Goal: Transaction & Acquisition: Purchase product/service

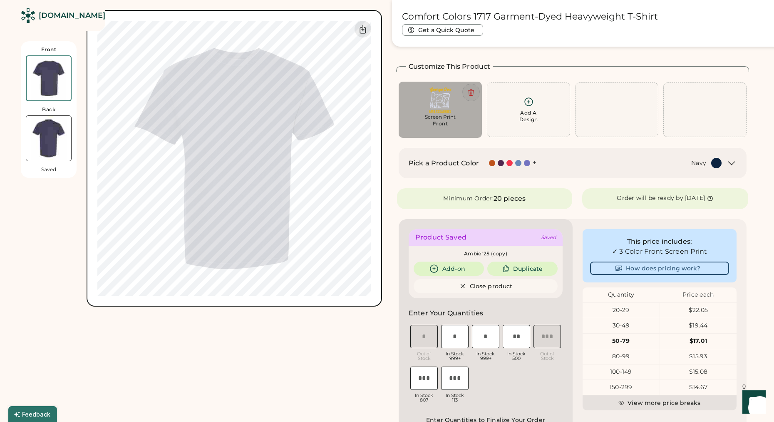
click at [469, 93] on icon at bounding box center [470, 92] width 7 height 7
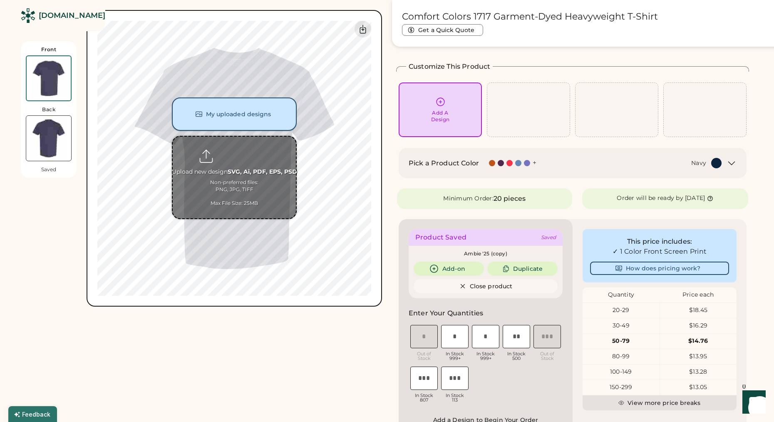
click at [249, 111] on button "My uploaded designs" at bounding box center [234, 113] width 125 height 33
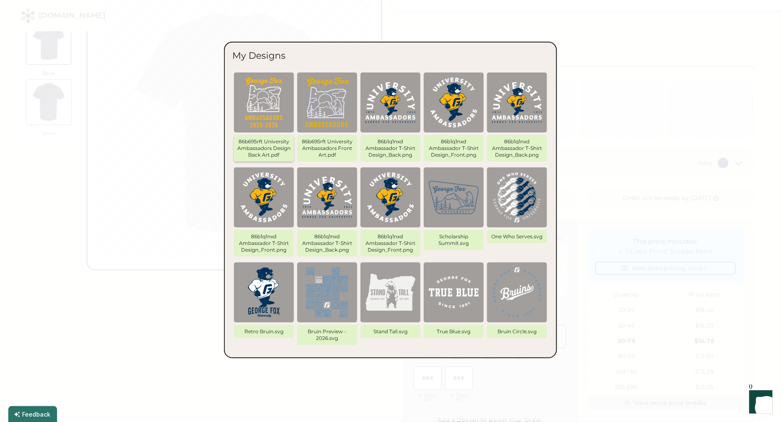
click at [267, 105] on img at bounding box center [264, 102] width 50 height 50
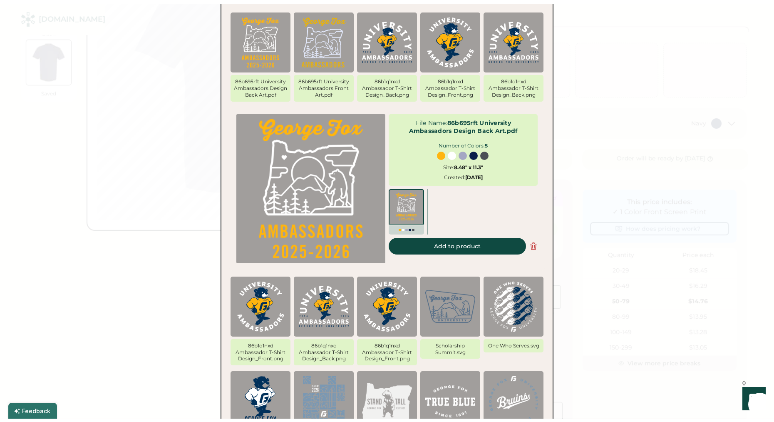
scroll to position [82, 0]
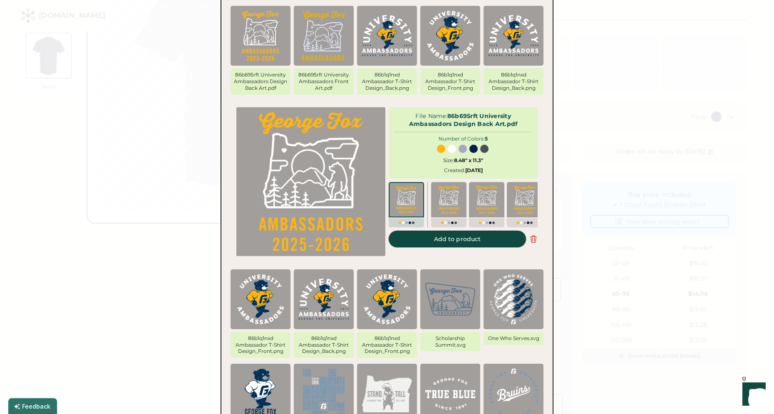
click at [441, 243] on button "Add to product" at bounding box center [457, 239] width 137 height 17
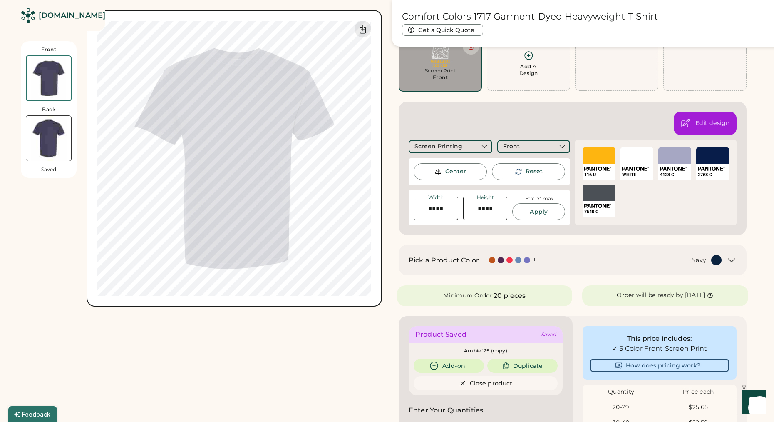
click at [607, 197] on div "SELECT A COLOR" at bounding box center [599, 192] width 33 height 17
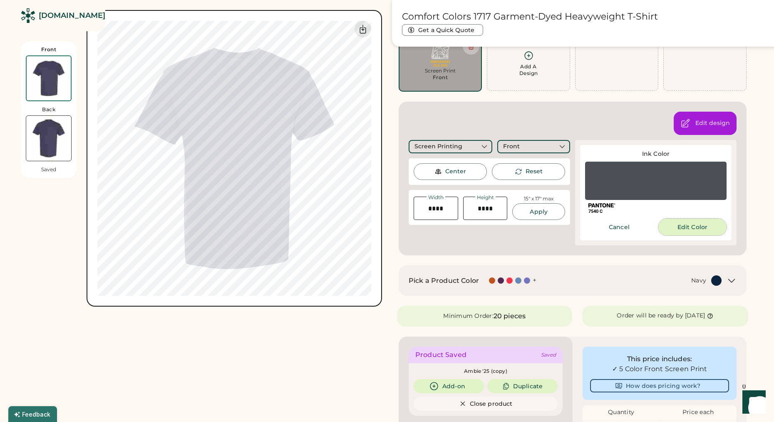
click at [670, 223] on button "Edit Color" at bounding box center [692, 226] width 68 height 17
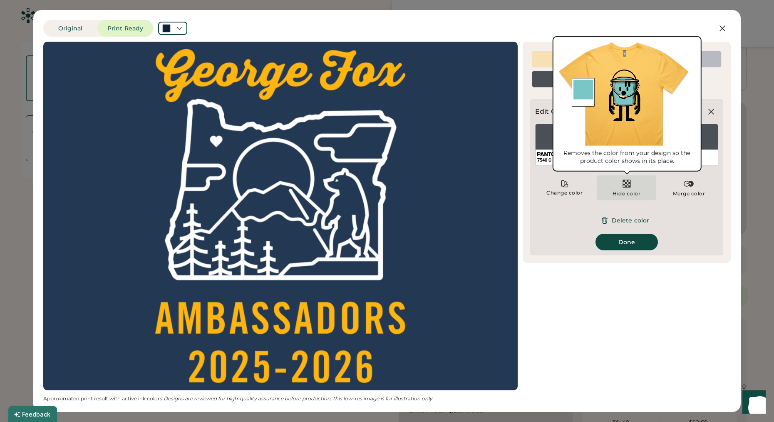
click at [638, 188] on div "Hide color" at bounding box center [626, 187] width 59 height 25
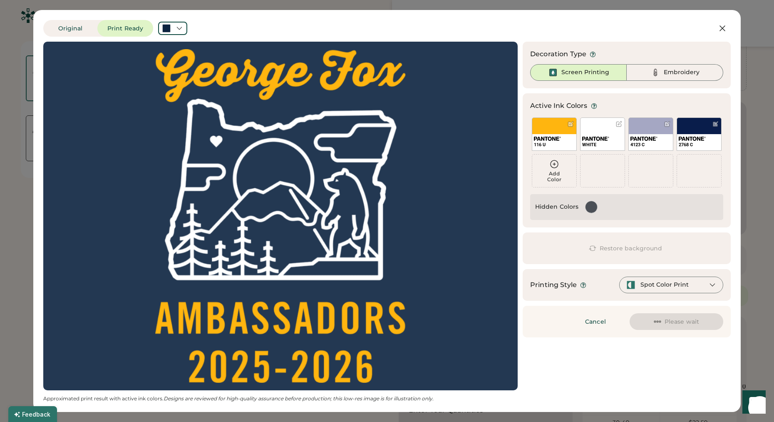
click at [588, 205] on div at bounding box center [591, 207] width 12 height 12
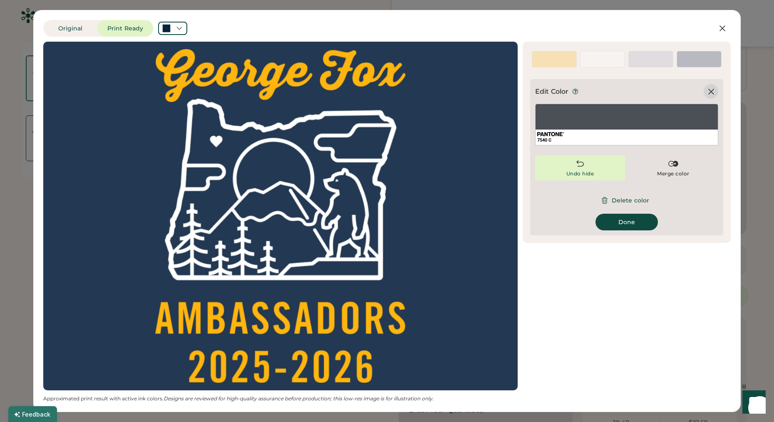
click at [712, 94] on icon at bounding box center [711, 92] width 10 height 10
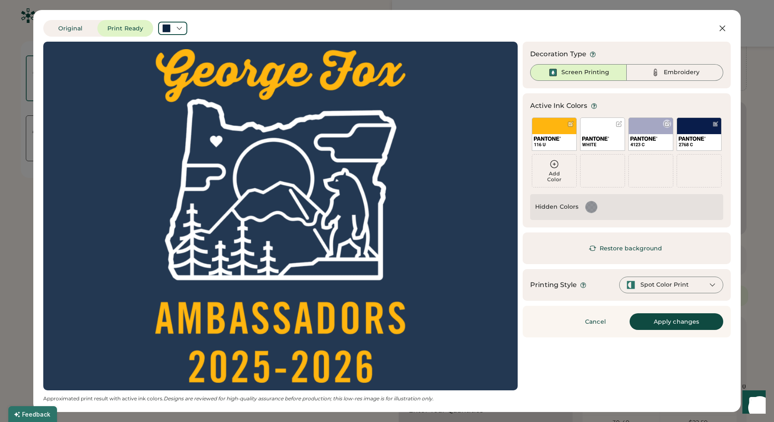
click at [647, 128] on div "4123 C" at bounding box center [650, 133] width 45 height 33
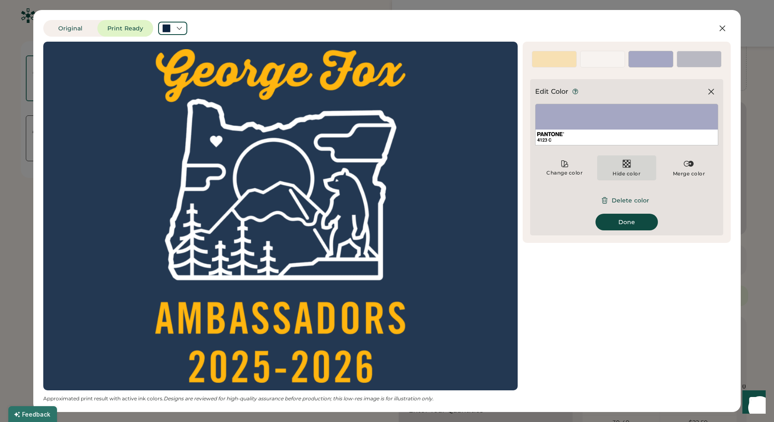
click at [621, 169] on div "Hide color" at bounding box center [626, 167] width 59 height 25
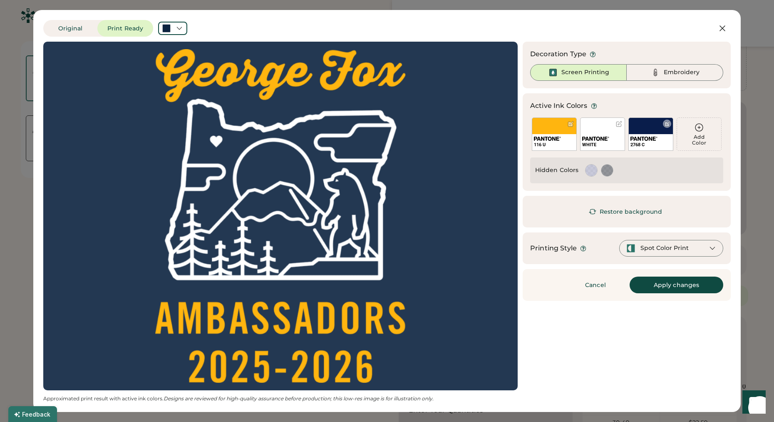
click at [657, 136] on img at bounding box center [643, 138] width 27 height 4
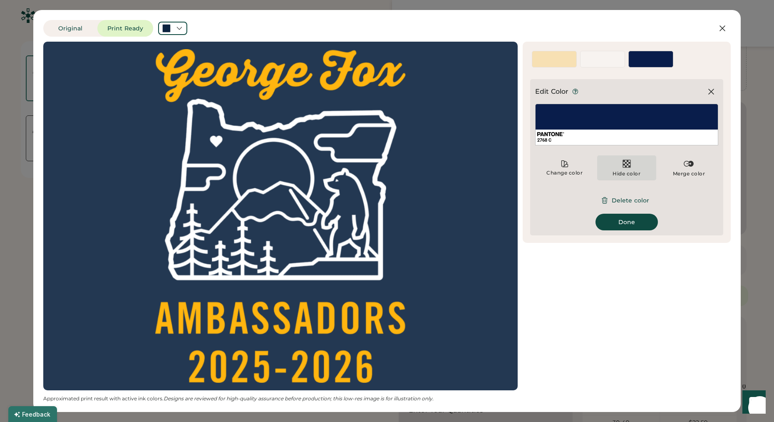
click at [619, 169] on div "Hide color" at bounding box center [626, 167] width 59 height 25
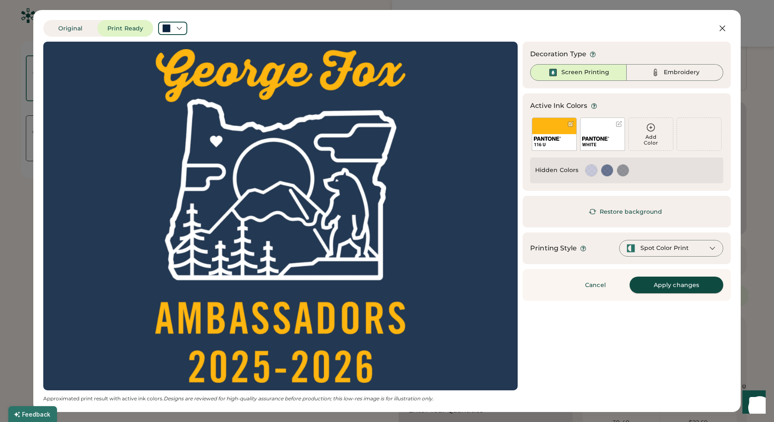
click at [670, 280] on button "Apply changes" at bounding box center [677, 284] width 94 height 17
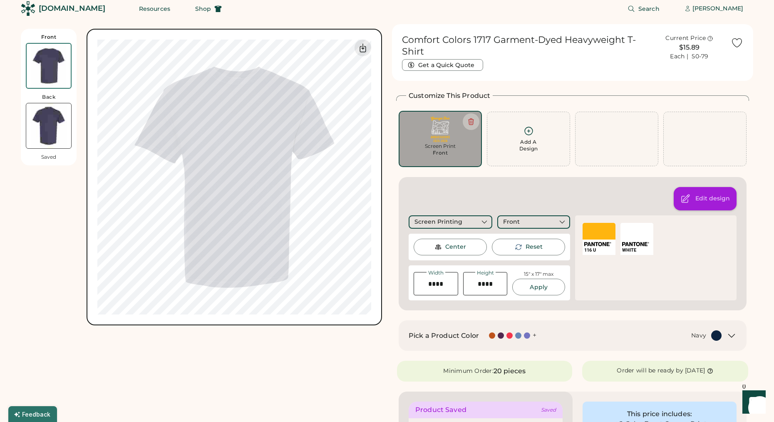
scroll to position [0, 0]
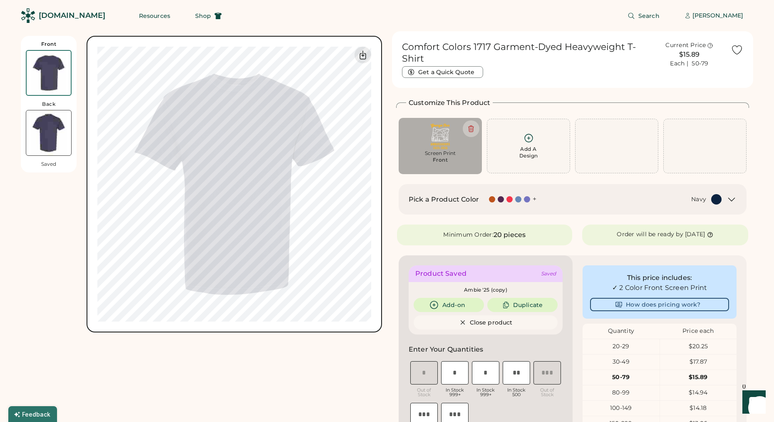
click at [531, 159] on div "Add A Design" at bounding box center [528, 146] width 83 height 55
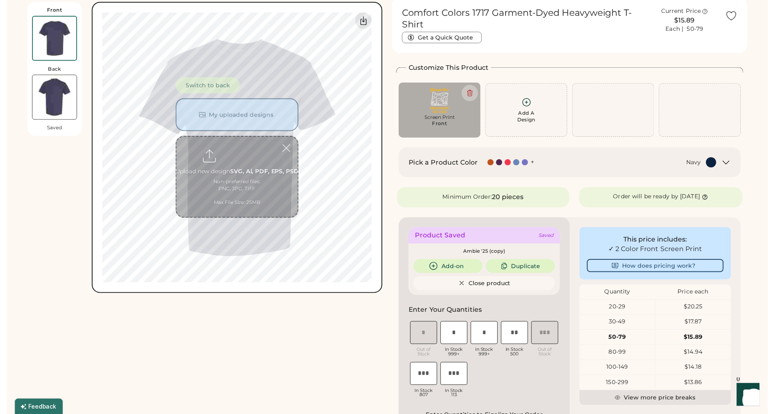
scroll to position [36, 0]
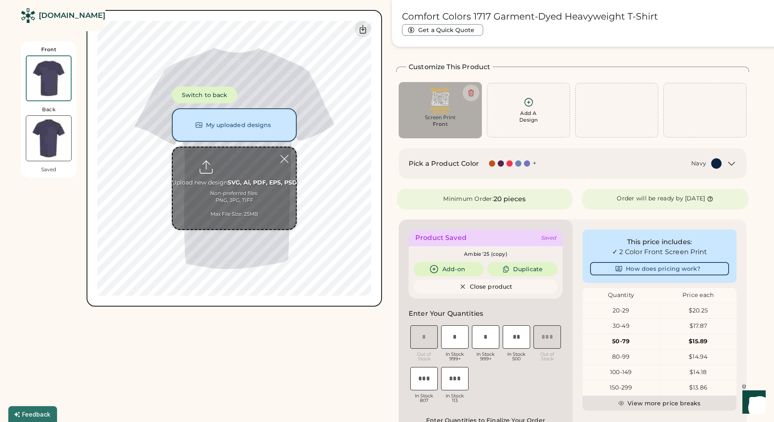
click at [255, 124] on button "My uploaded designs" at bounding box center [234, 124] width 125 height 33
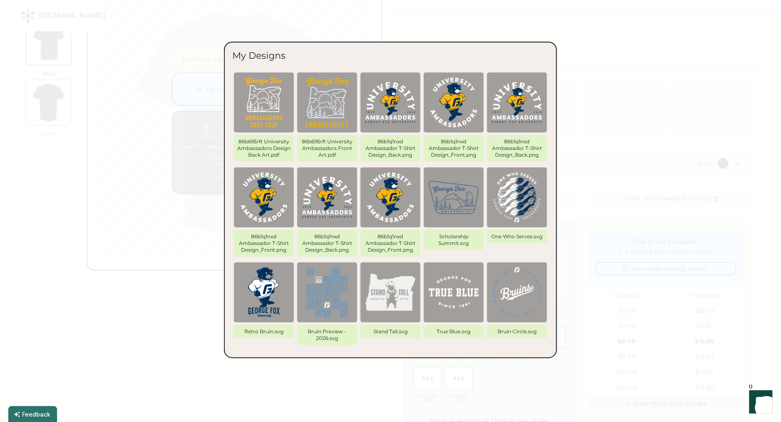
click at [335, 106] on img at bounding box center [327, 102] width 50 height 50
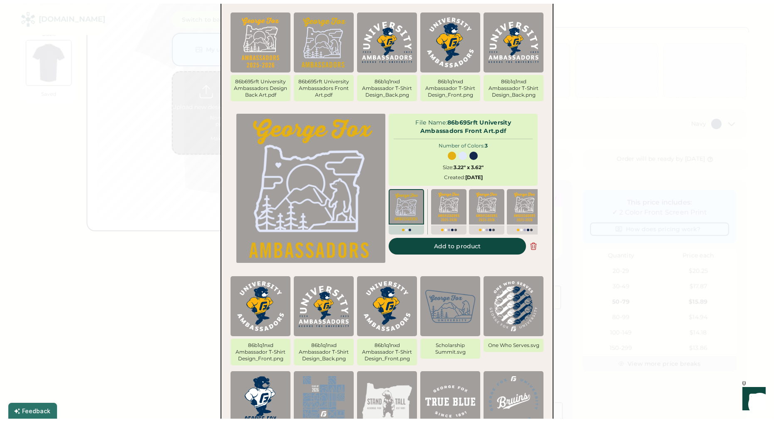
scroll to position [82, 0]
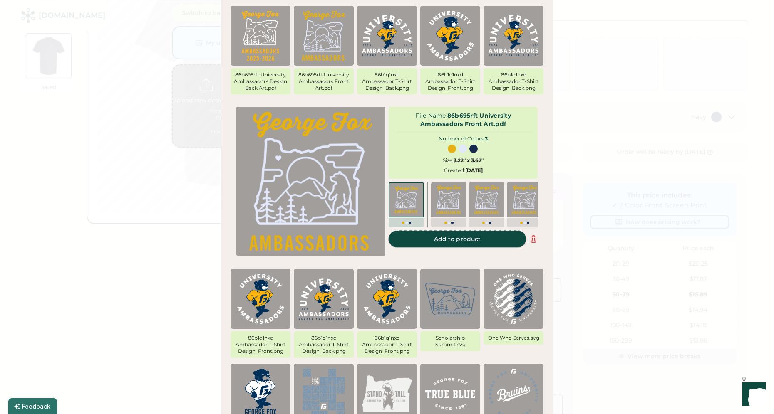
click at [437, 243] on button "Add to product" at bounding box center [457, 239] width 137 height 17
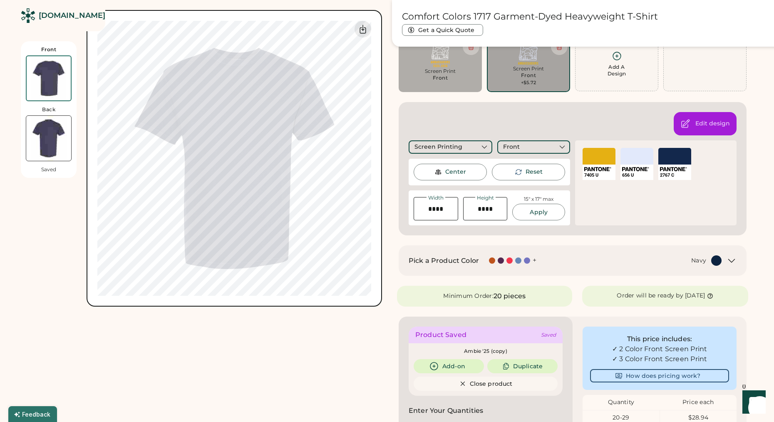
click at [626, 160] on div "SELECT A COLOR" at bounding box center [636, 156] width 33 height 17
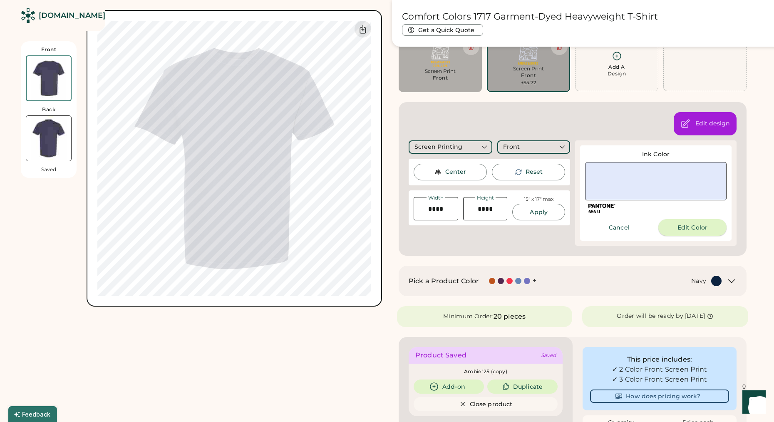
click at [670, 224] on button "Edit Color" at bounding box center [692, 227] width 68 height 17
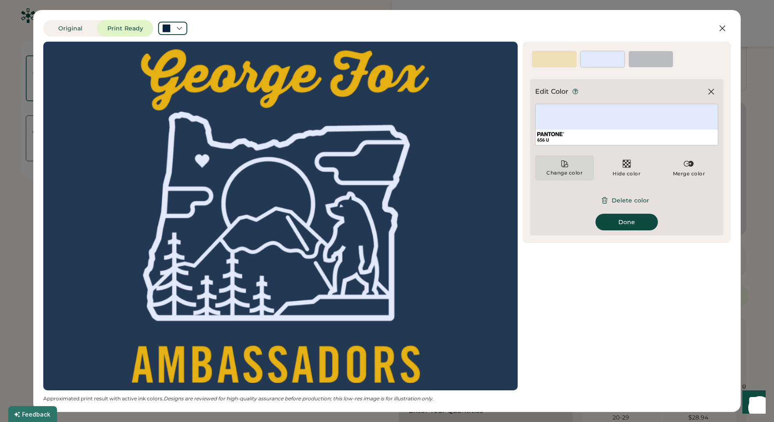
click at [586, 168] on div "Change color" at bounding box center [564, 167] width 59 height 25
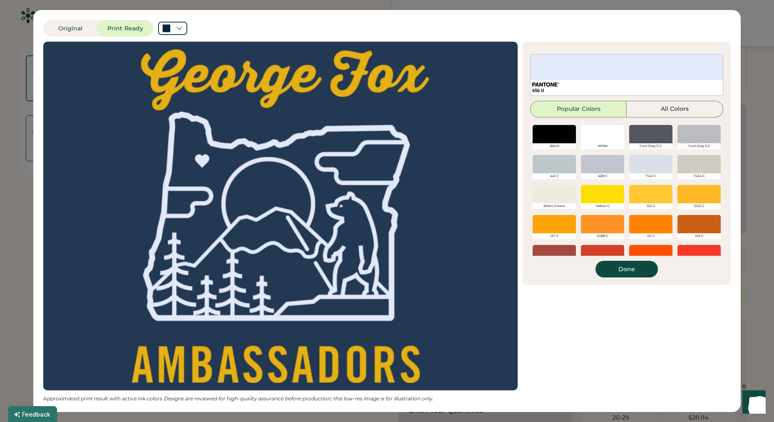
click at [603, 131] on div at bounding box center [602, 134] width 43 height 18
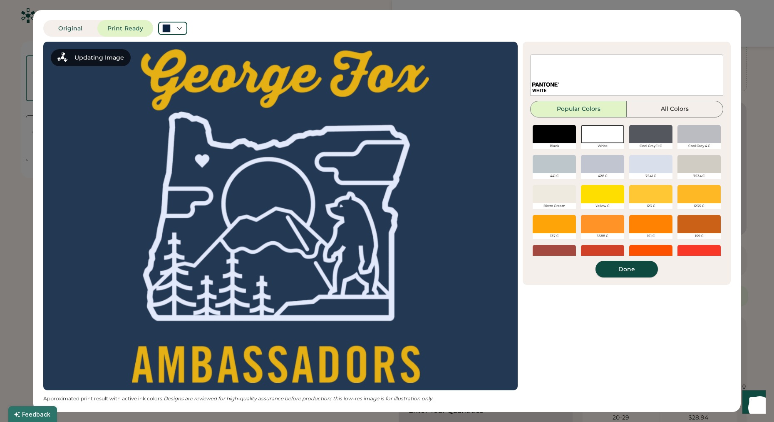
click at [630, 270] on button "Done" at bounding box center [626, 268] width 62 height 17
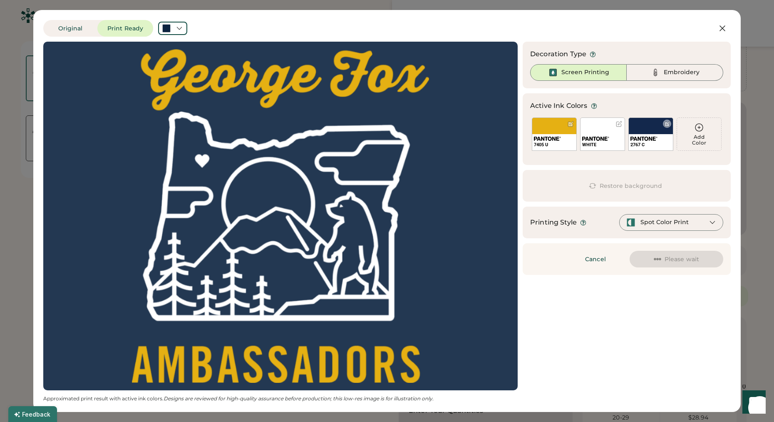
click at [650, 135] on div "2767 C" at bounding box center [651, 142] width 44 height 16
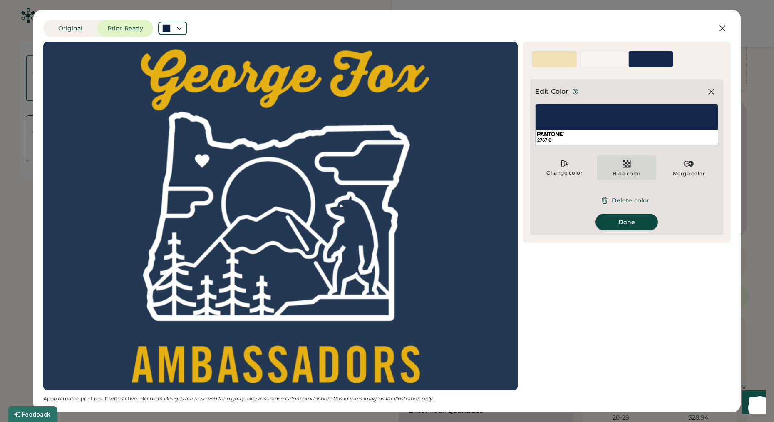
click at [631, 172] on div "Hide color" at bounding box center [627, 173] width 28 height 7
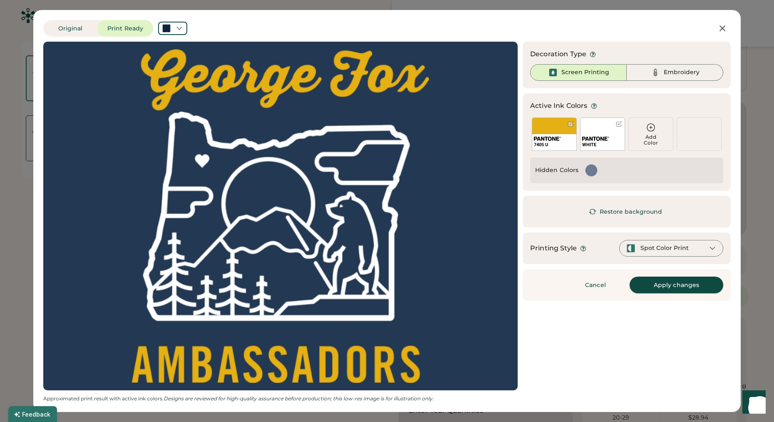
click at [679, 288] on button "Apply changes" at bounding box center [677, 284] width 94 height 17
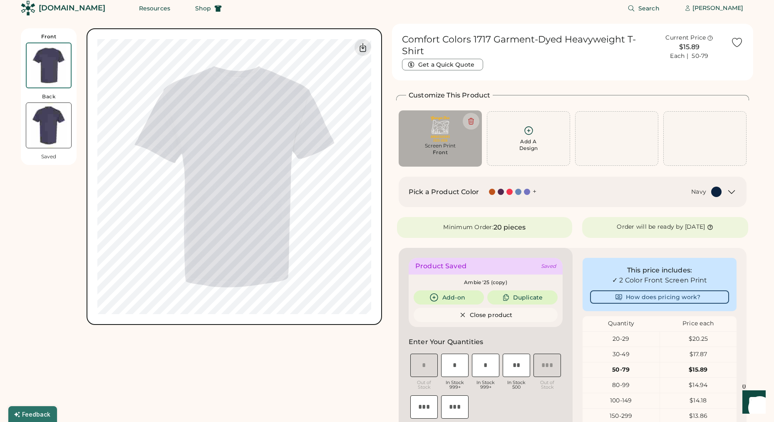
scroll to position [7, 0]
click at [470, 118] on icon at bounding box center [470, 121] width 7 height 7
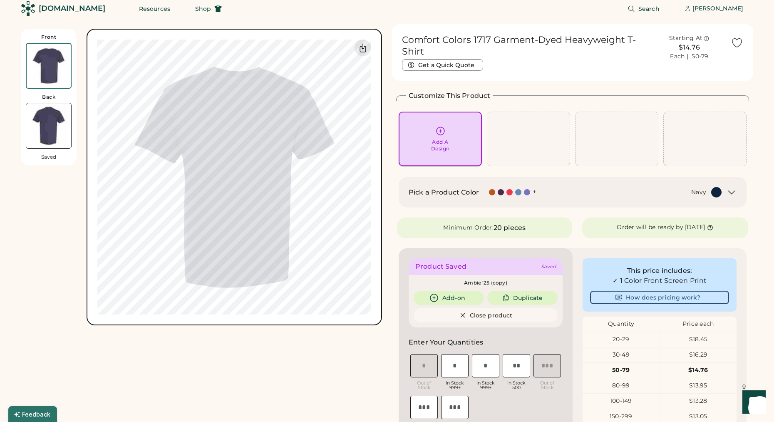
click at [436, 143] on div "Add A Design" at bounding box center [440, 145] width 19 height 13
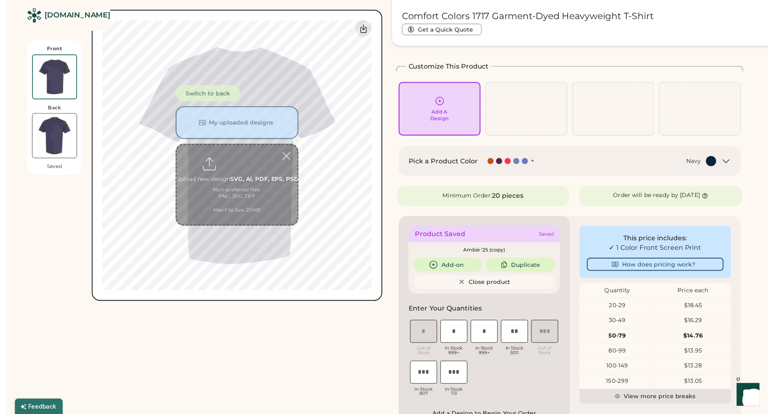
scroll to position [36, 0]
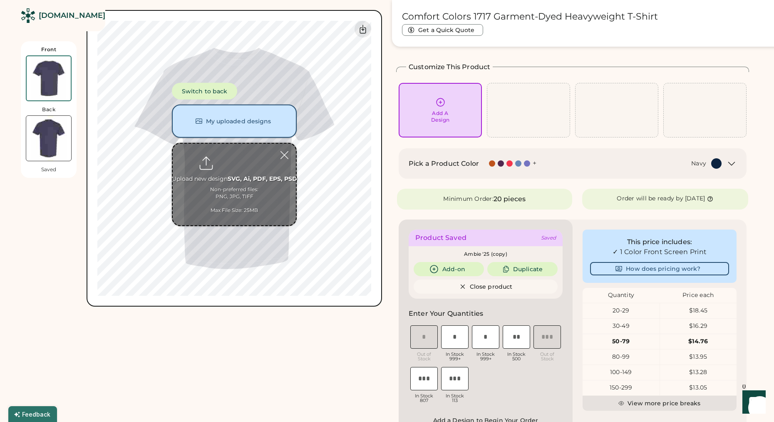
click at [237, 127] on button "My uploaded designs" at bounding box center [234, 120] width 125 height 33
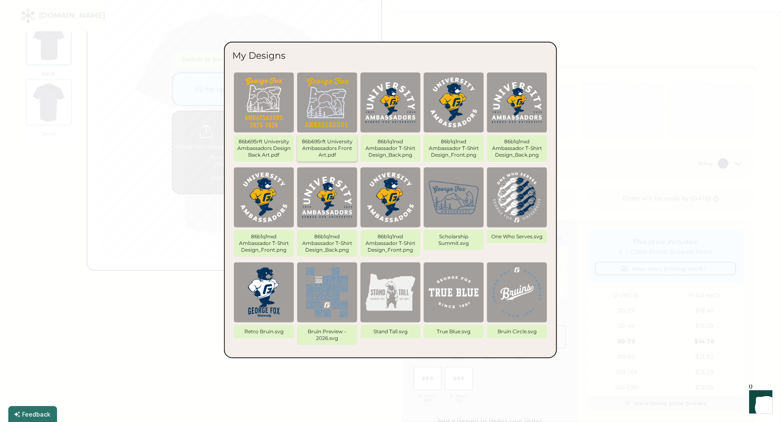
click at [321, 106] on img at bounding box center [327, 102] width 50 height 50
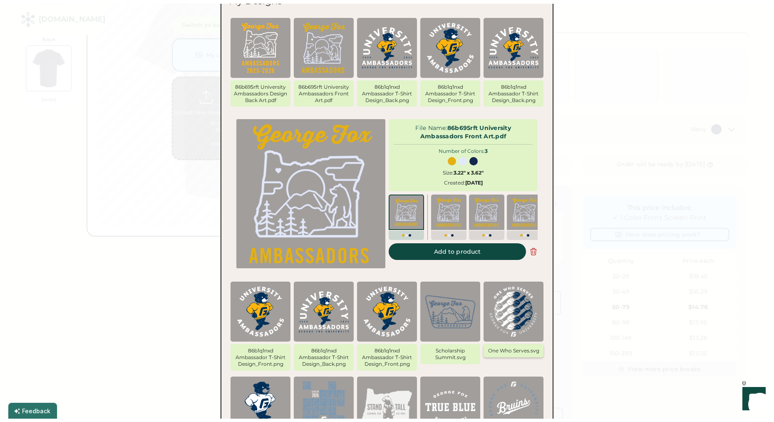
scroll to position [82, 0]
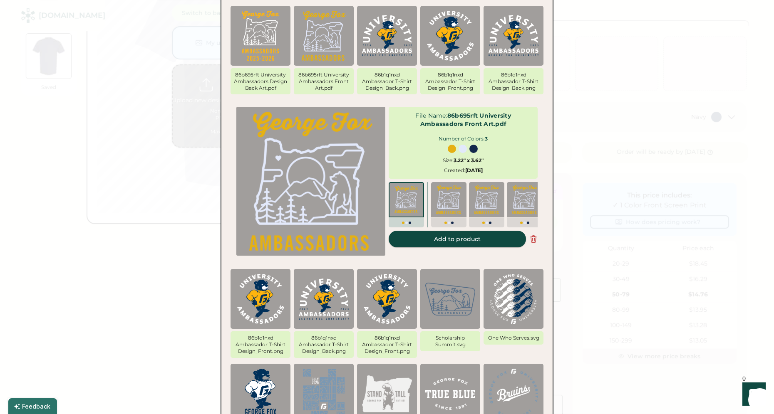
click at [473, 243] on button "Add to product" at bounding box center [457, 239] width 137 height 17
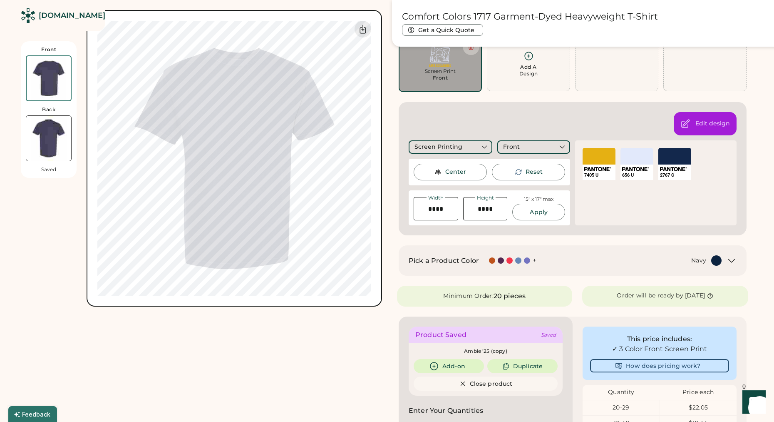
click at [645, 160] on div "SELECT A COLOR" at bounding box center [636, 156] width 33 height 17
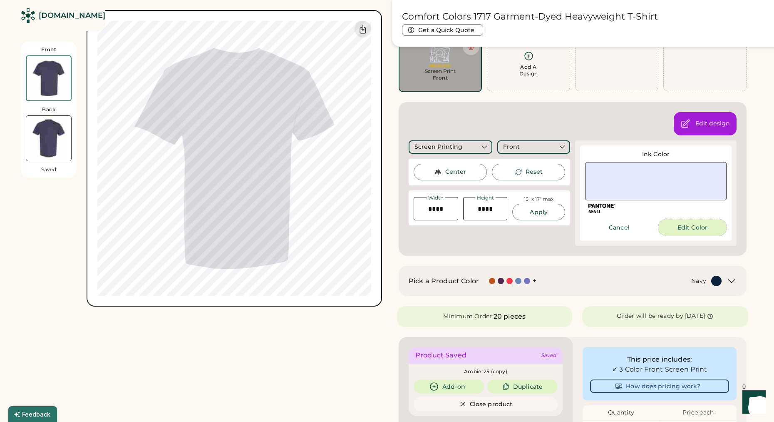
click at [672, 228] on button "Edit Color" at bounding box center [692, 227] width 68 height 17
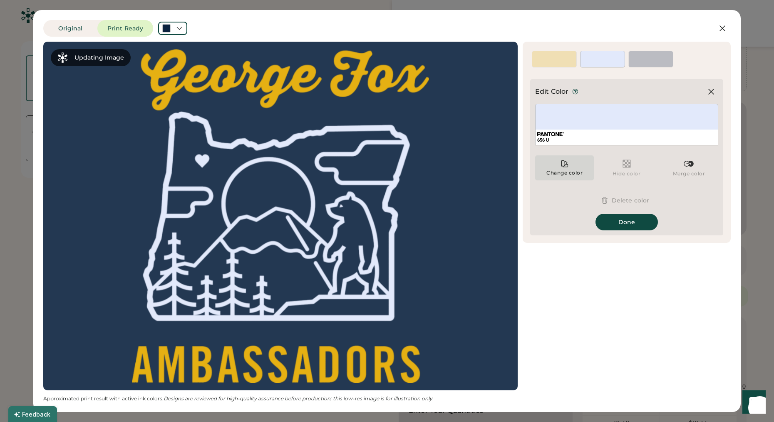
click at [580, 171] on div "Change color" at bounding box center [564, 172] width 37 height 7
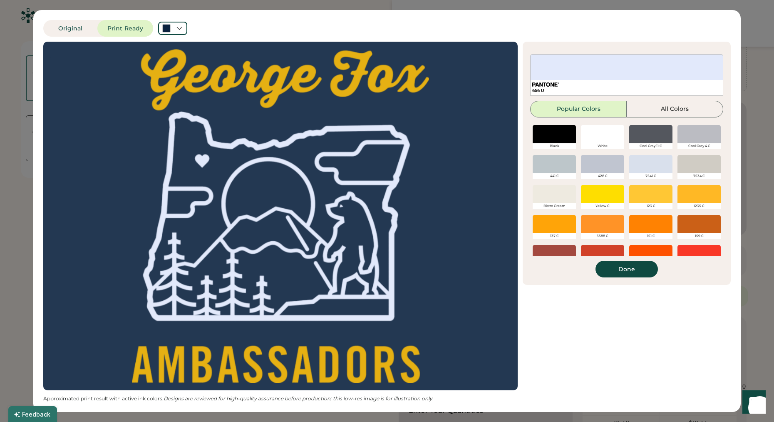
drag, startPoint x: 607, startPoint y: 136, endPoint x: 608, endPoint y: 164, distance: 27.9
click at [607, 136] on div at bounding box center [602, 134] width 43 height 18
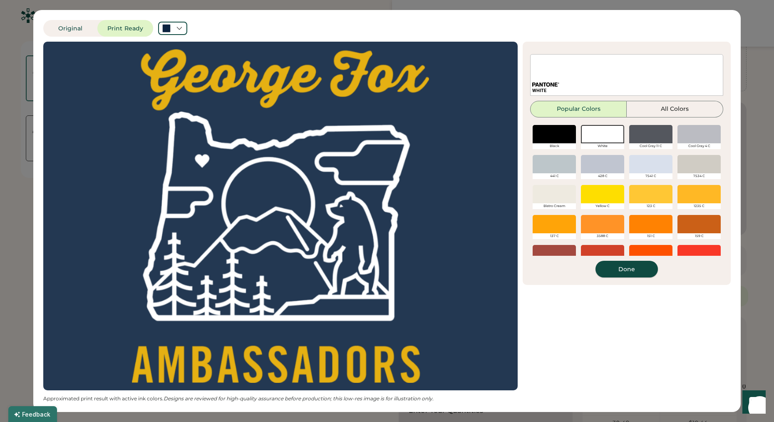
click at [622, 271] on button "Done" at bounding box center [626, 268] width 62 height 17
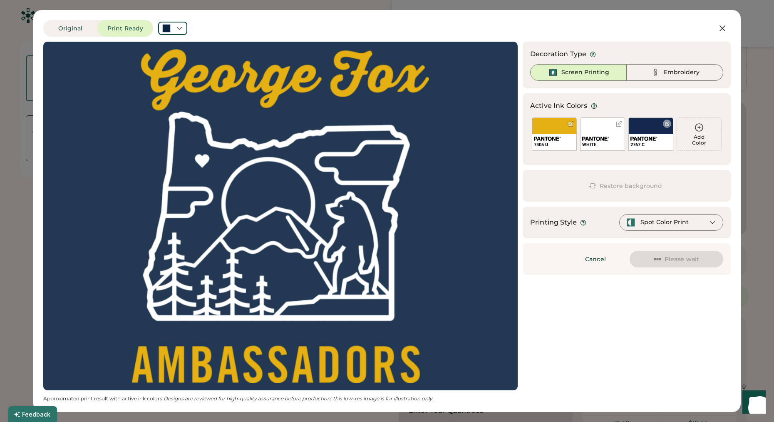
click at [655, 130] on div "2767 C" at bounding box center [650, 133] width 45 height 33
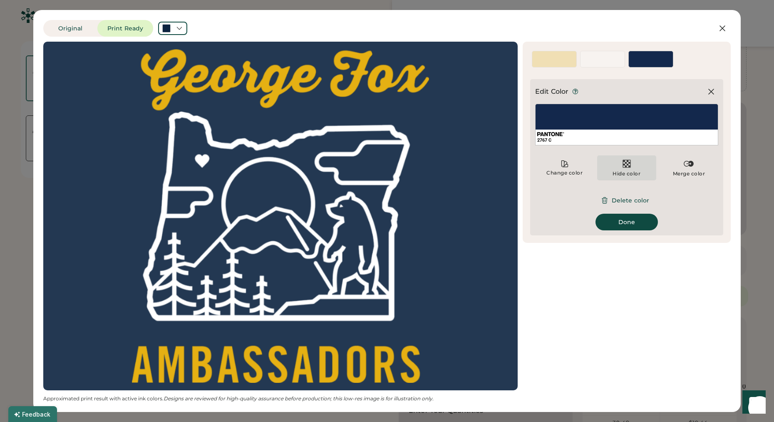
click at [640, 174] on div "Hide color" at bounding box center [627, 173] width 28 height 7
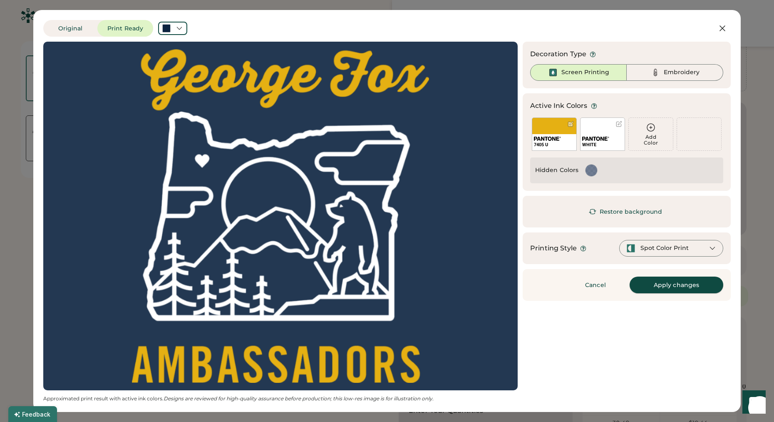
click at [677, 287] on button "Apply changes" at bounding box center [677, 284] width 94 height 17
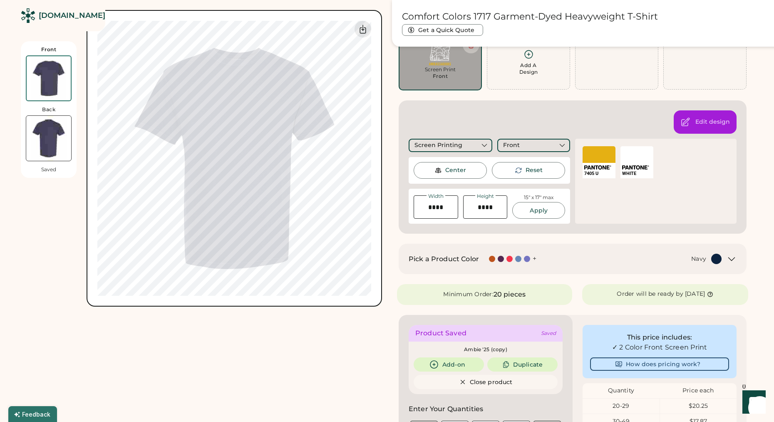
scroll to position [84, 0]
click at [29, 136] on img at bounding box center [48, 138] width 45 height 45
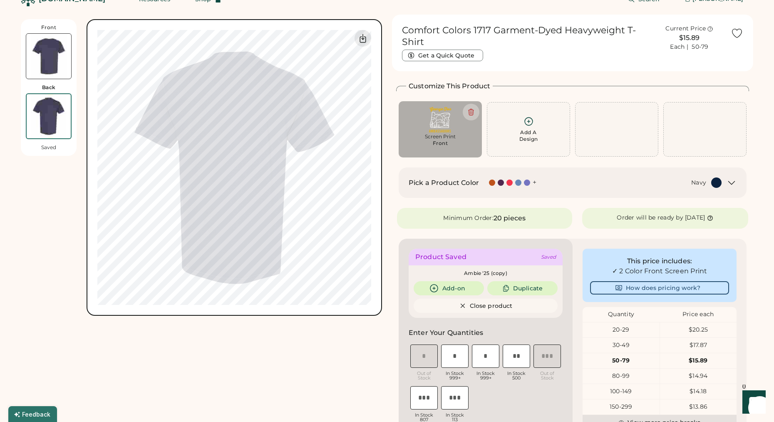
scroll to position [0, 0]
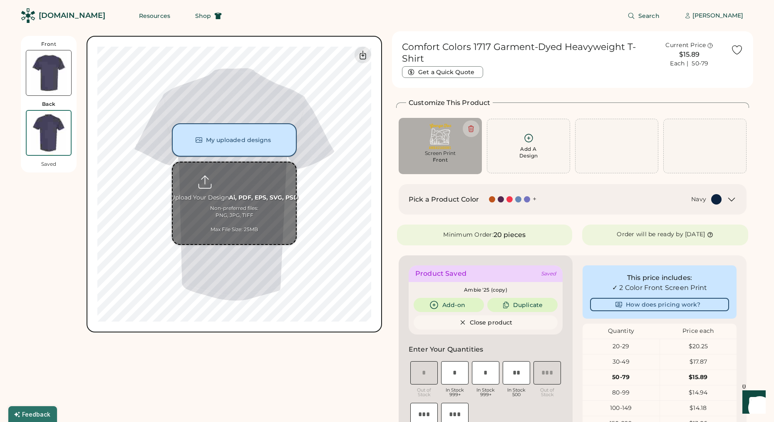
click at [264, 139] on button "My uploaded designs" at bounding box center [234, 139] width 125 height 33
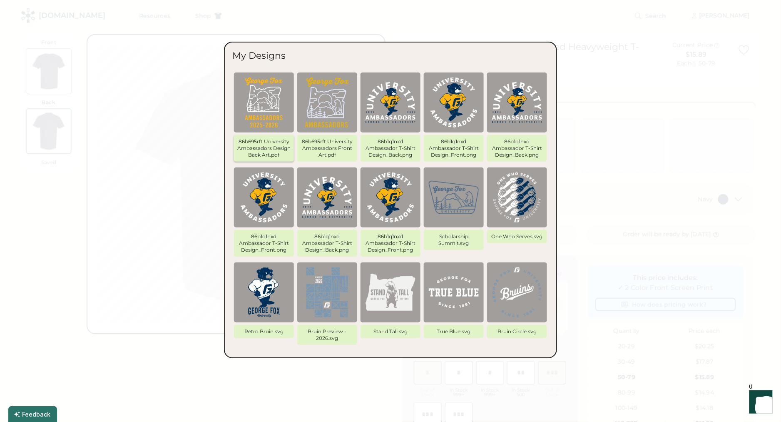
click at [273, 112] on img at bounding box center [264, 102] width 50 height 50
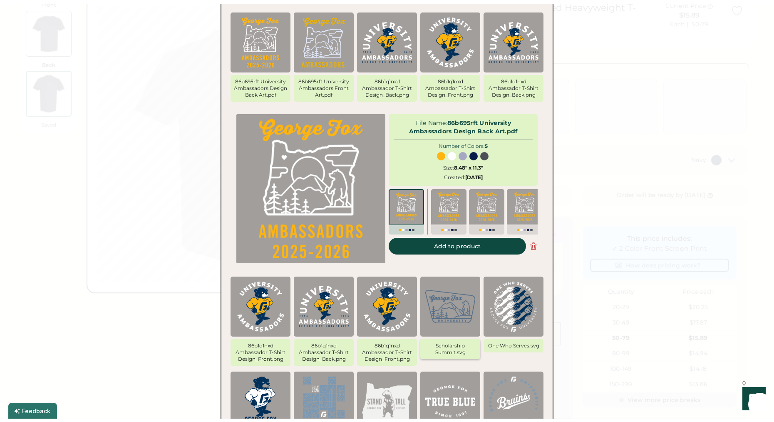
scroll to position [46, 0]
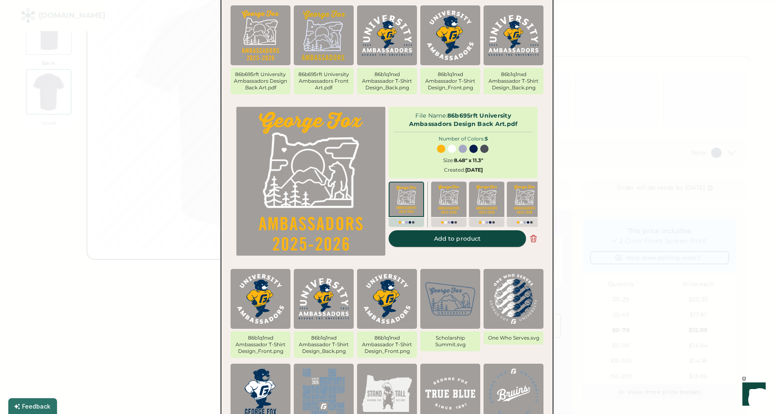
click at [466, 247] on button "Add to product" at bounding box center [457, 239] width 137 height 17
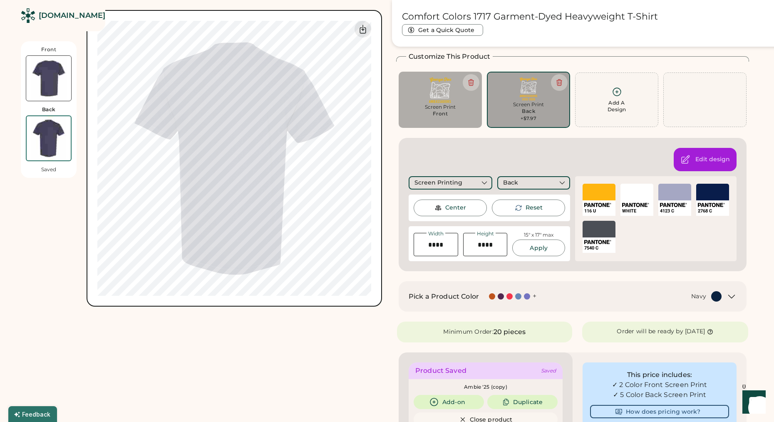
click at [667, 196] on div "SELECT A COLOR" at bounding box center [674, 192] width 33 height 17
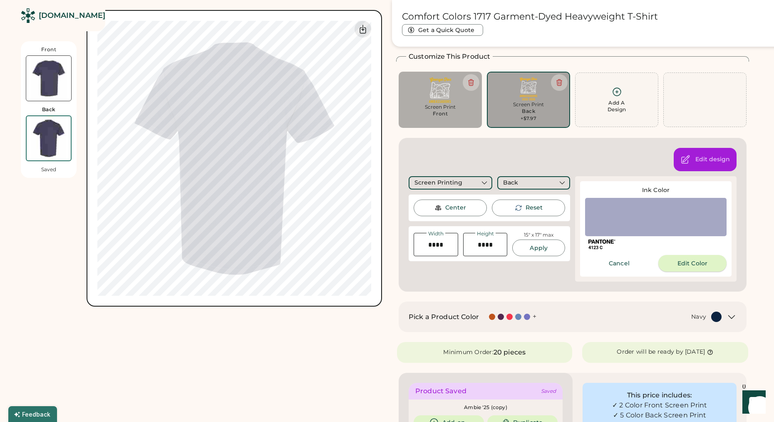
click at [677, 265] on button "Edit Color" at bounding box center [692, 263] width 68 height 17
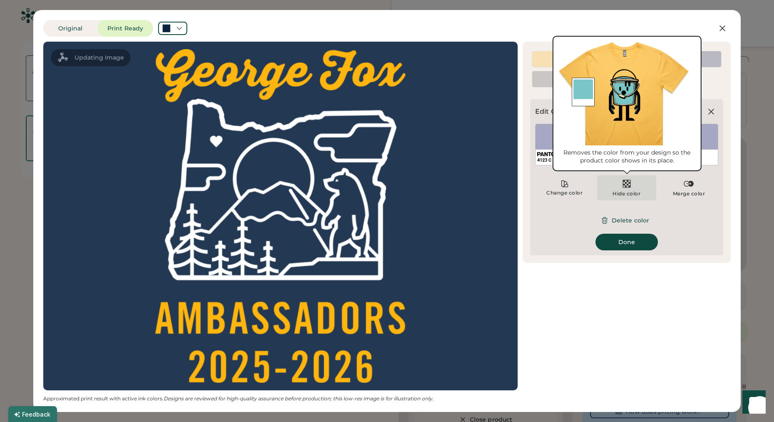
click at [626, 187] on img at bounding box center [627, 184] width 10 height 10
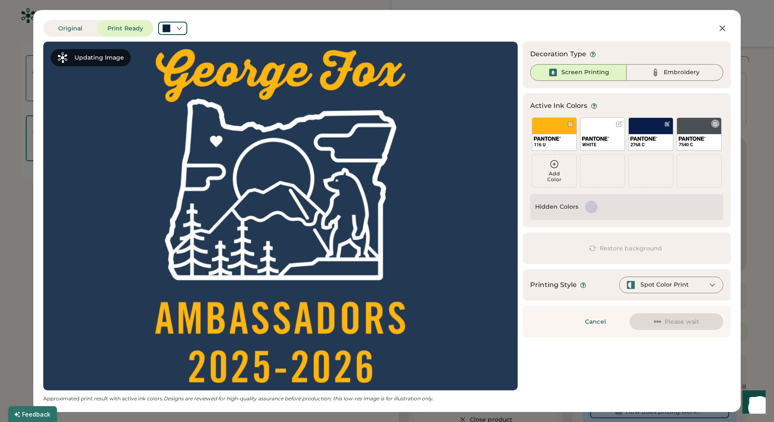
click at [693, 136] on div "7540 C" at bounding box center [699, 142] width 44 height 16
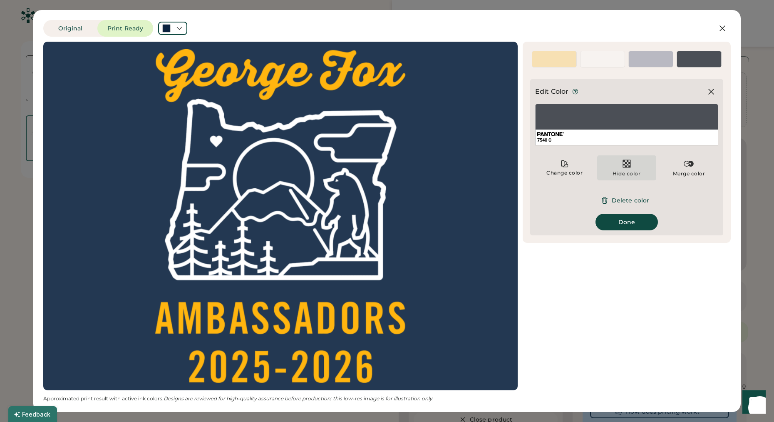
click at [622, 171] on div "Hide color" at bounding box center [627, 173] width 28 height 7
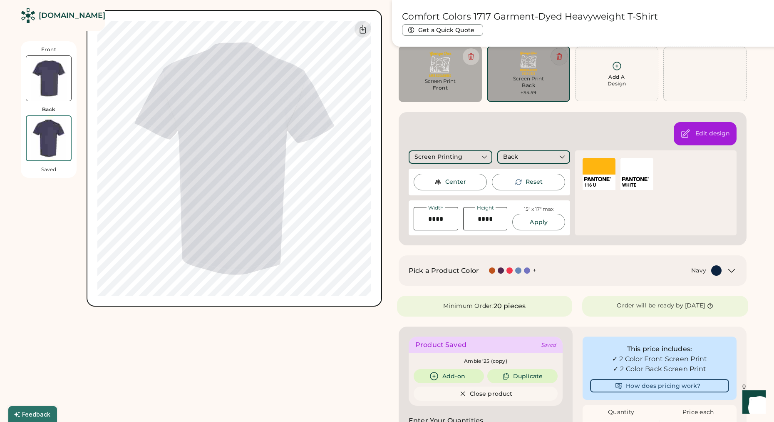
click at [559, 56] on icon at bounding box center [558, 56] width 7 height 7
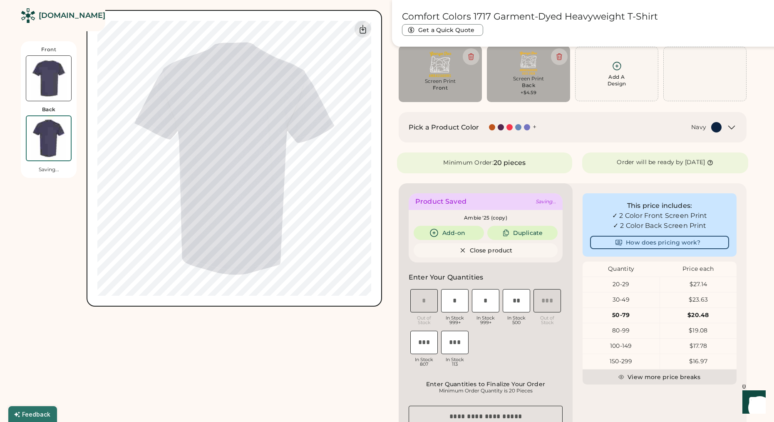
click at [443, 77] on img at bounding box center [440, 64] width 72 height 25
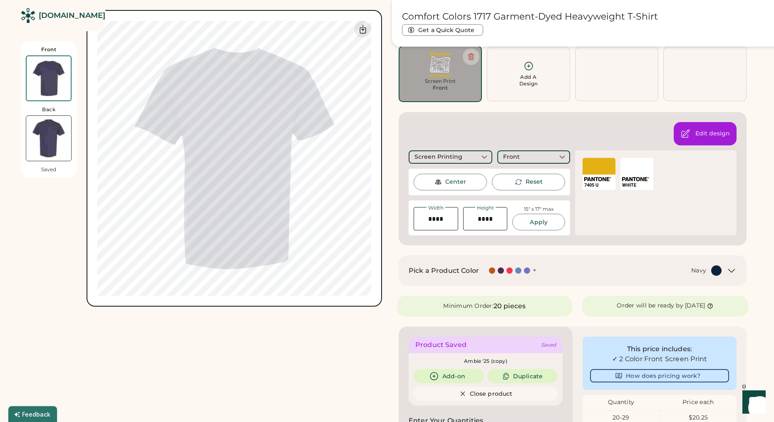
click at [590, 170] on div at bounding box center [599, 166] width 33 height 17
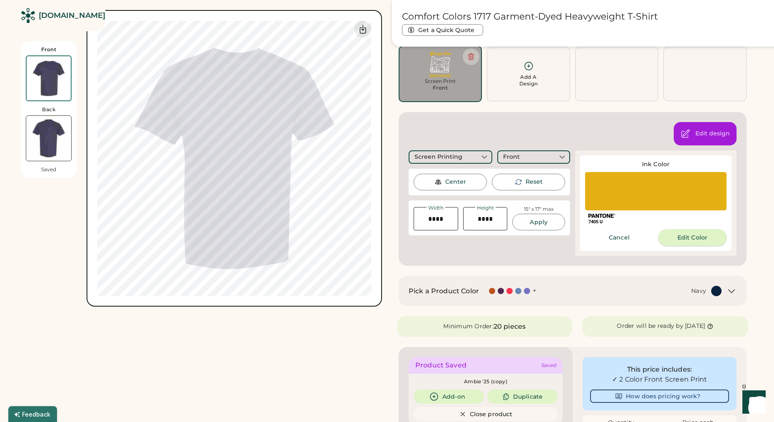
drag, startPoint x: 667, startPoint y: 234, endPoint x: 664, endPoint y: 231, distance: 5.0
click at [667, 234] on button "Edit Color" at bounding box center [692, 237] width 68 height 17
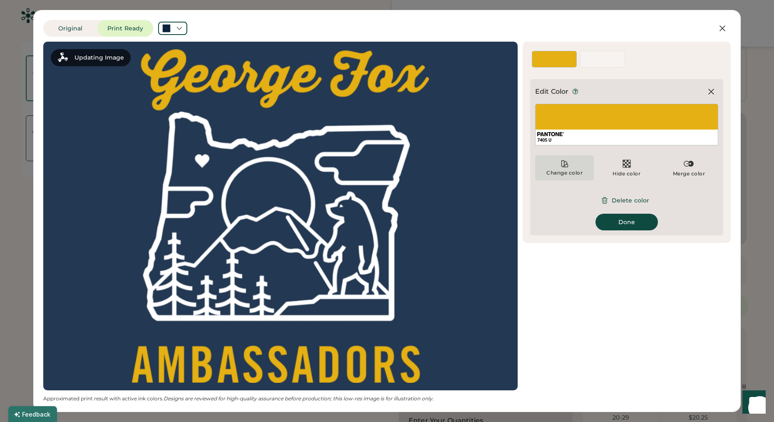
click at [568, 170] on div "Change color" at bounding box center [564, 172] width 37 height 7
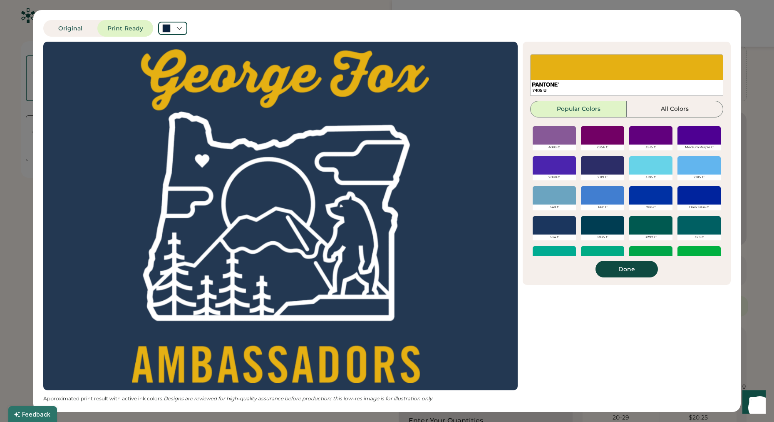
scroll to position [210, 0]
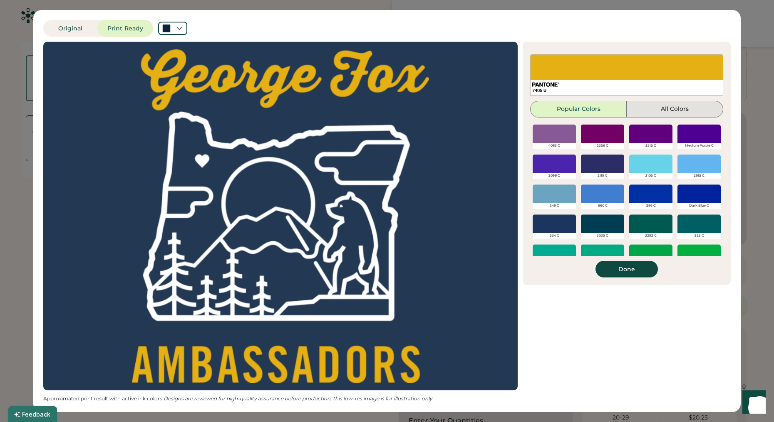
click at [655, 111] on button "All Colors" at bounding box center [675, 109] width 97 height 17
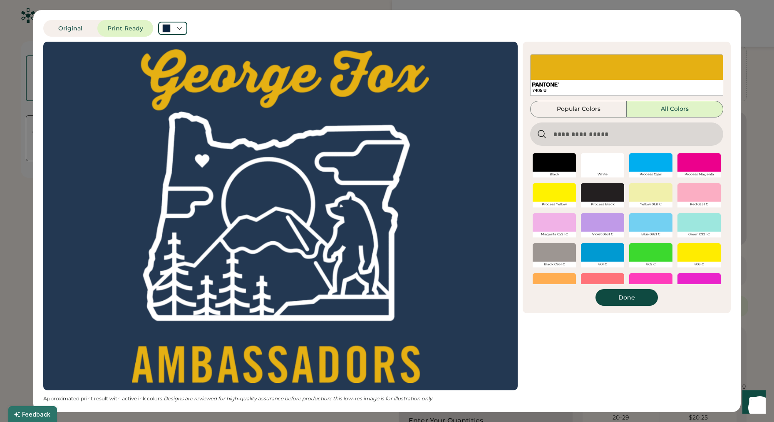
click at [630, 131] on input "input" at bounding box center [626, 133] width 193 height 23
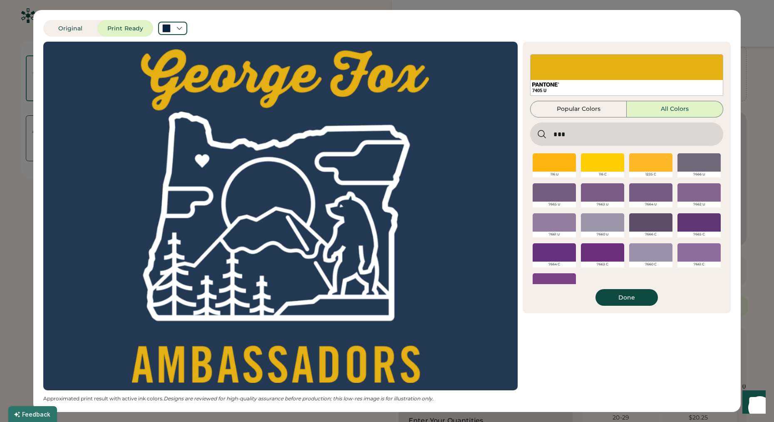
type input "***"
click at [565, 165] on div at bounding box center [554, 162] width 43 height 18
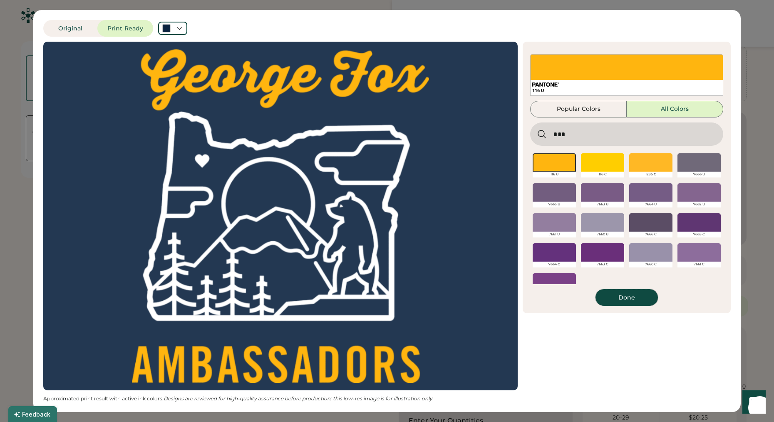
click at [641, 298] on button "Done" at bounding box center [626, 297] width 62 height 17
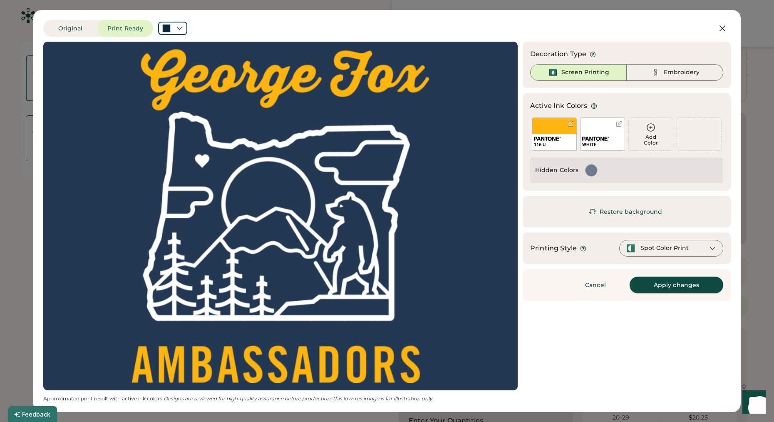
click at [698, 286] on button "Apply changes" at bounding box center [677, 284] width 94 height 17
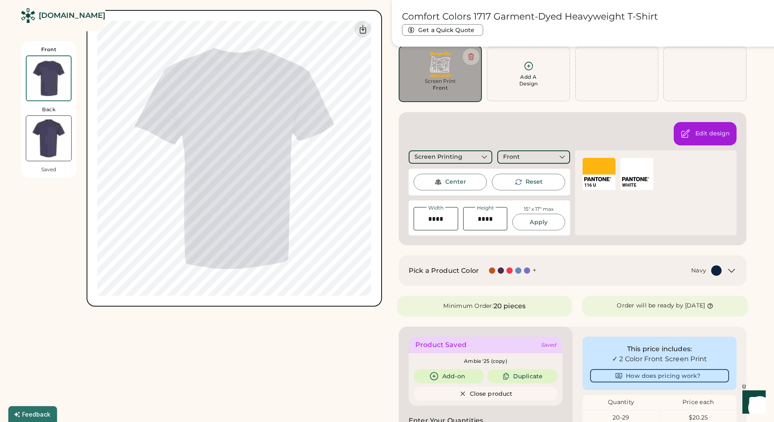
click at [41, 133] on img at bounding box center [48, 138] width 45 height 45
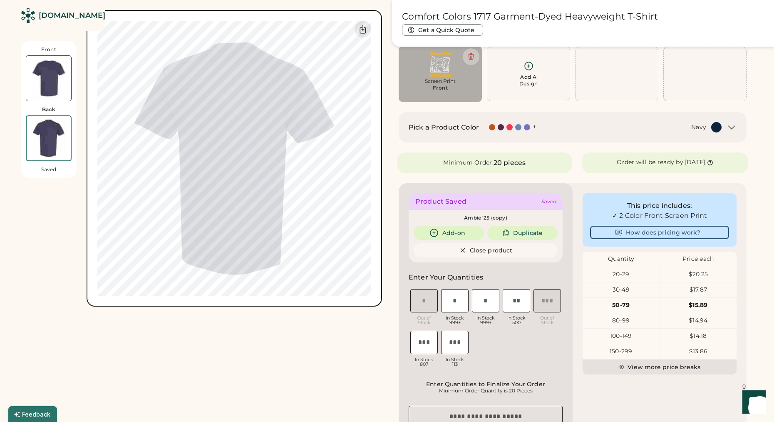
scroll to position [0, 0]
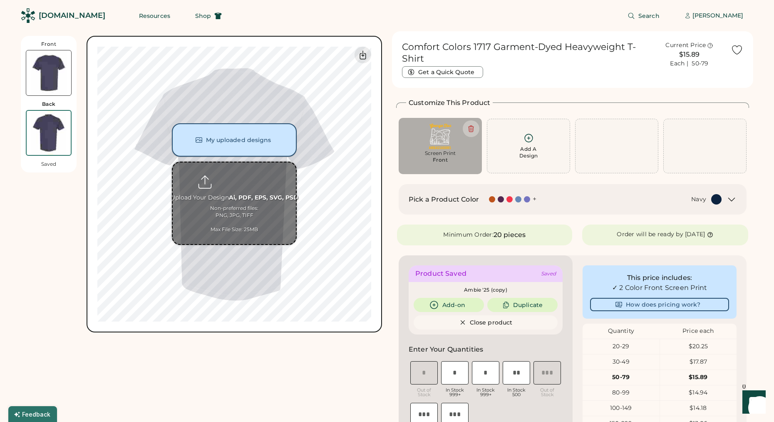
click at [248, 148] on button "My uploaded designs" at bounding box center [234, 139] width 125 height 33
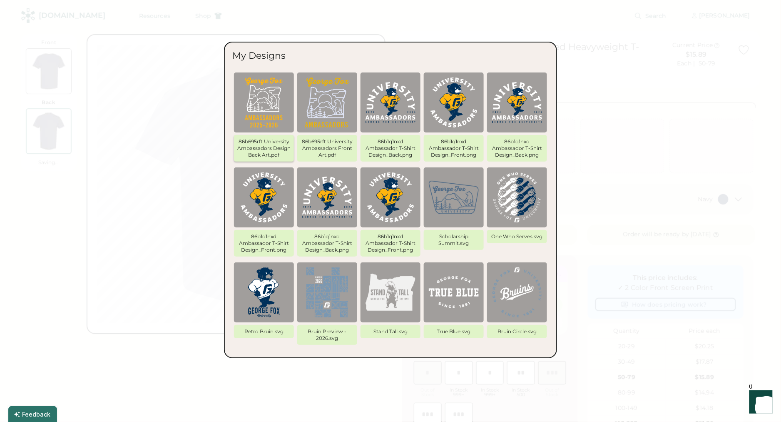
click at [265, 120] on img at bounding box center [264, 102] width 50 height 50
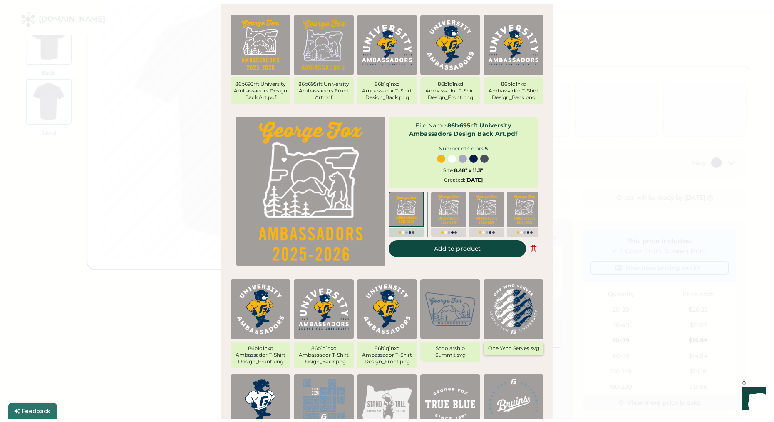
scroll to position [46, 0]
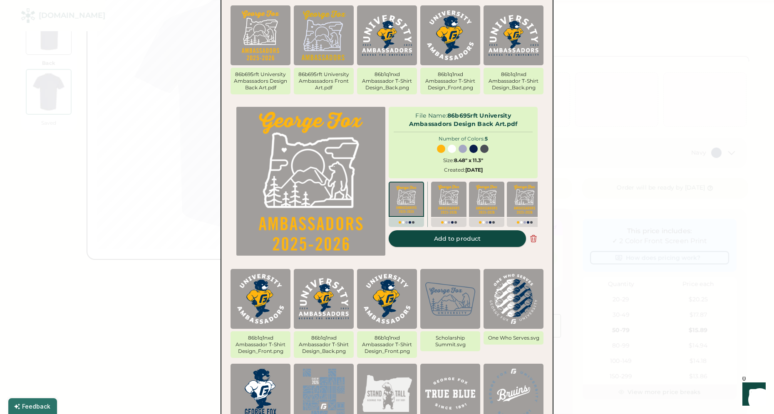
click at [460, 243] on button "Add to product" at bounding box center [457, 239] width 137 height 17
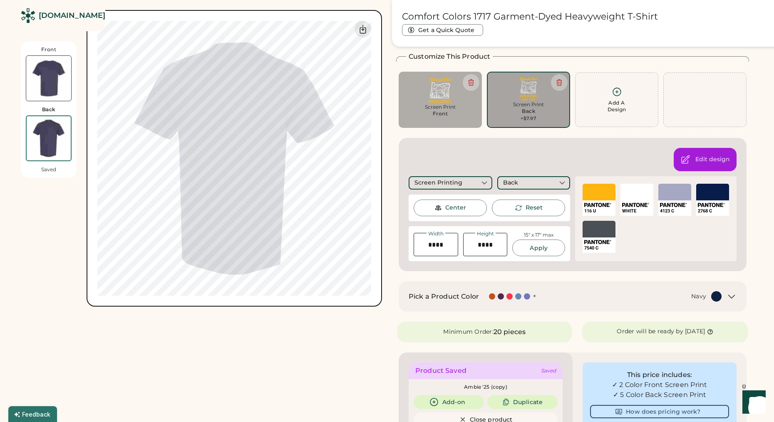
click at [606, 234] on div "SELECT A COLOR" at bounding box center [599, 229] width 33 height 17
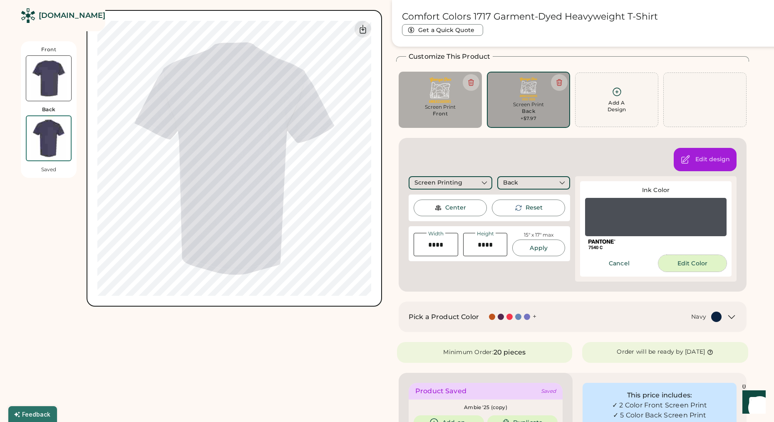
click at [682, 264] on button "Edit Color" at bounding box center [692, 263] width 68 height 17
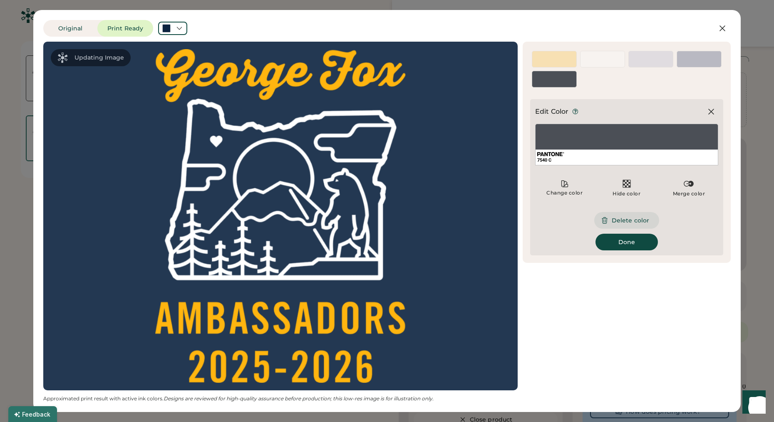
click at [626, 221] on button "Delete color" at bounding box center [626, 220] width 65 height 17
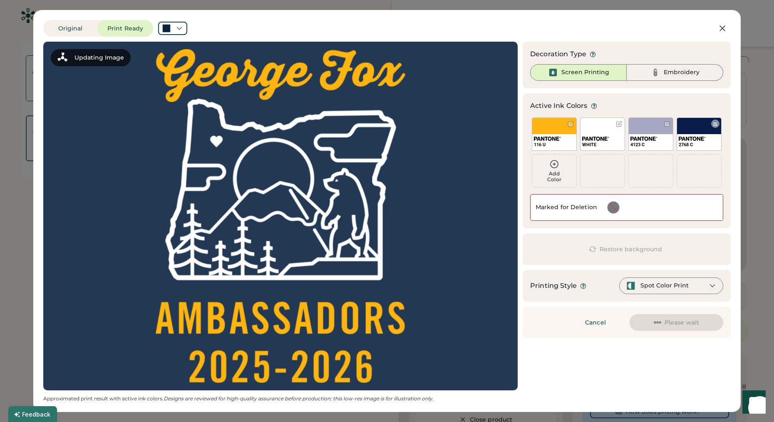
click at [692, 131] on div "2768 C" at bounding box center [699, 133] width 45 height 33
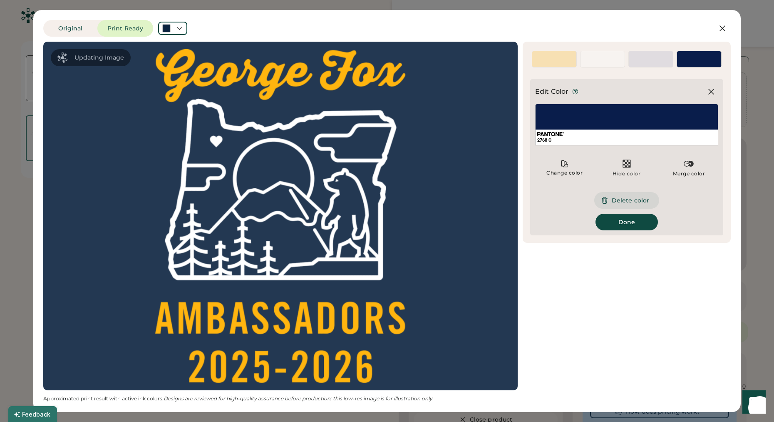
click at [625, 201] on button "Delete color" at bounding box center [626, 200] width 65 height 17
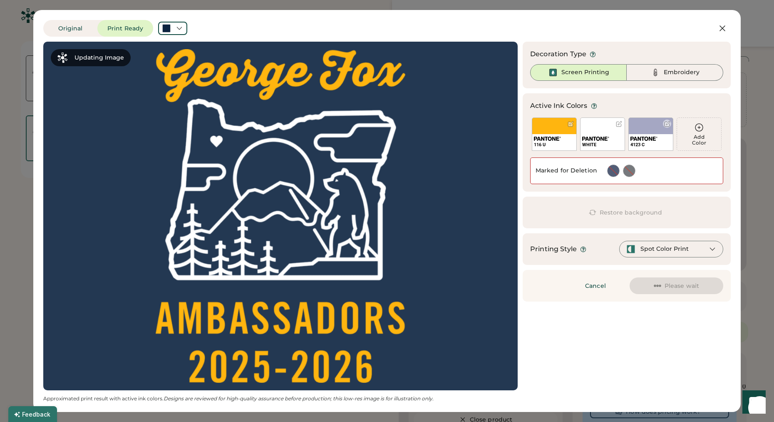
click at [643, 130] on div "4123 C" at bounding box center [650, 133] width 45 height 33
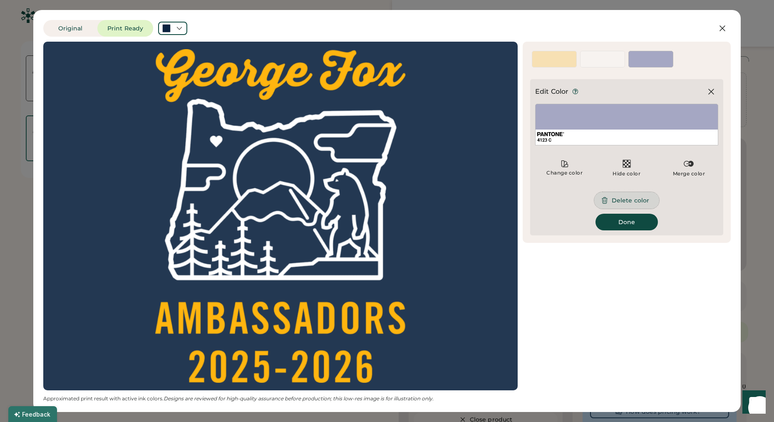
click at [624, 201] on button "Delete color" at bounding box center [626, 200] width 65 height 17
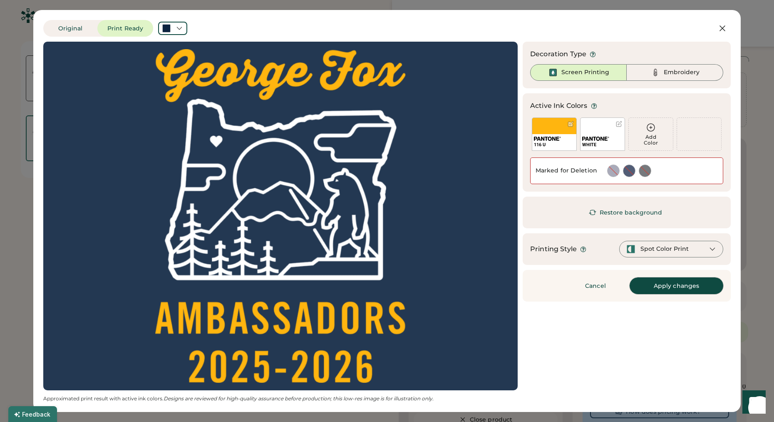
click at [674, 286] on button "Apply changes" at bounding box center [677, 285] width 94 height 17
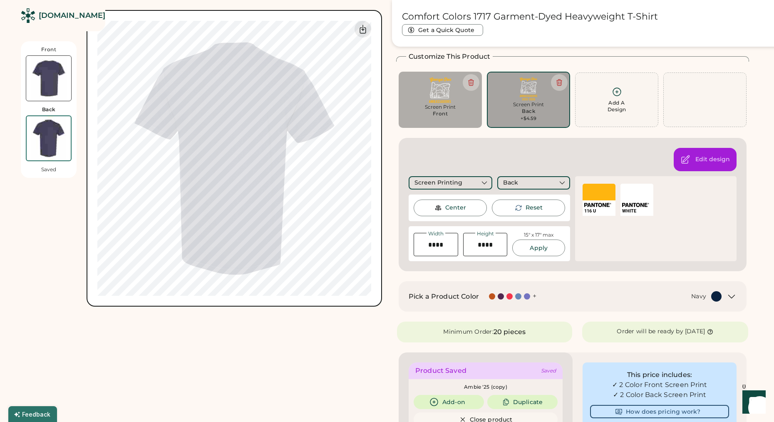
click at [346, 322] on div "Front Back Saved Switch to back My uploaded designs Upload new design SVG, Ai, …" at bounding box center [201, 411] width 361 height 852
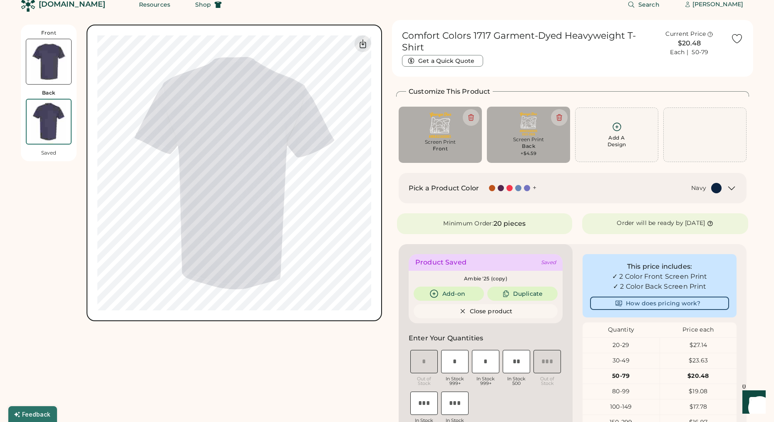
scroll to position [0, 0]
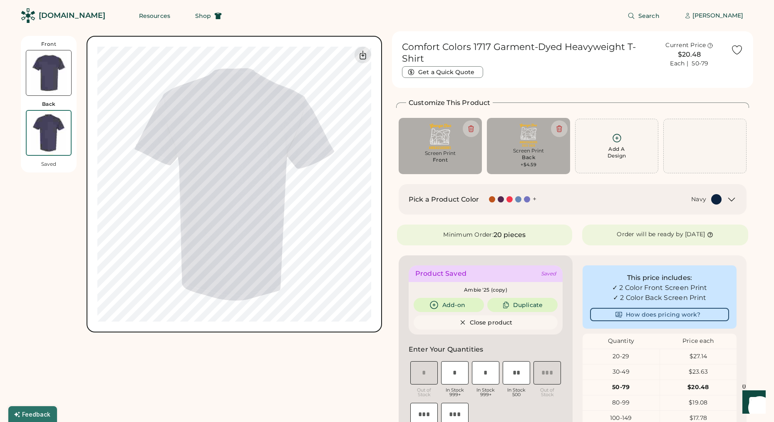
click at [61, 82] on img at bounding box center [48, 72] width 45 height 45
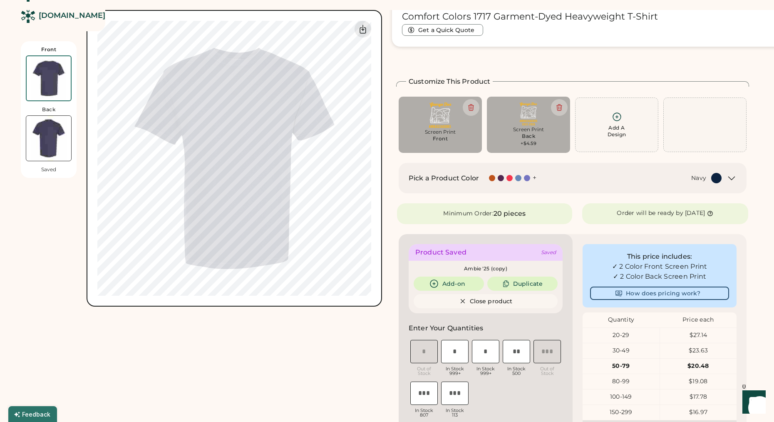
scroll to position [36, 0]
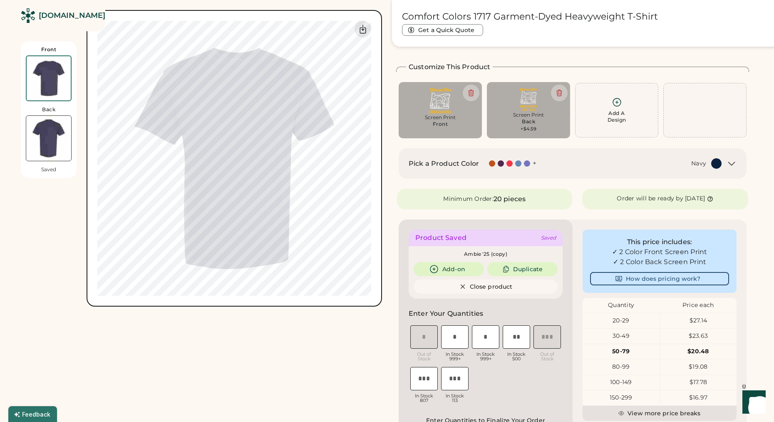
click at [58, 115] on div at bounding box center [49, 138] width 46 height 46
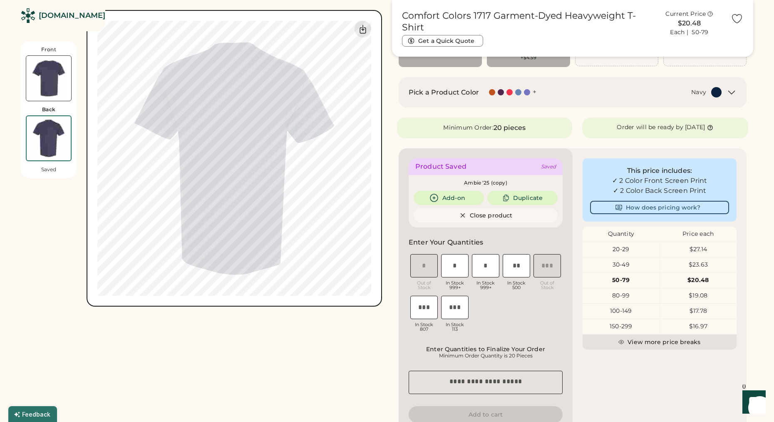
scroll to position [112, 0]
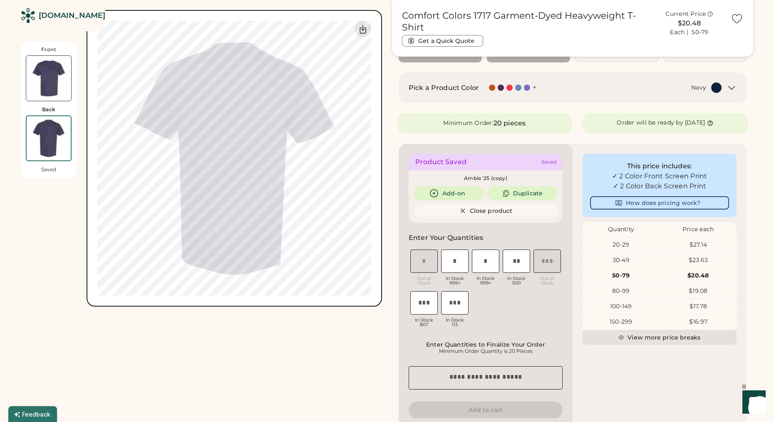
click at [47, 74] on img at bounding box center [48, 78] width 45 height 45
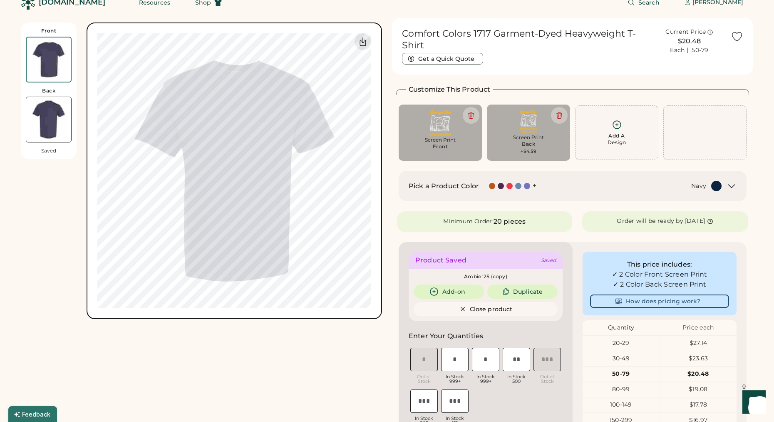
scroll to position [0, 0]
